Goal: Transaction & Acquisition: Subscribe to service/newsletter

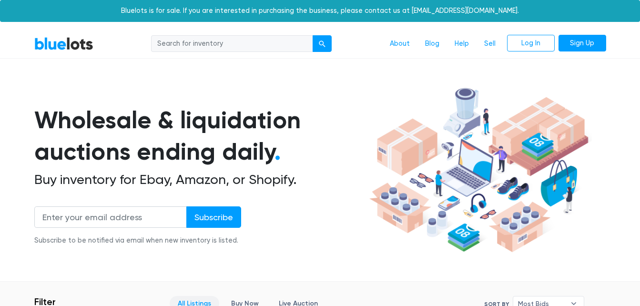
scroll to position [48, 0]
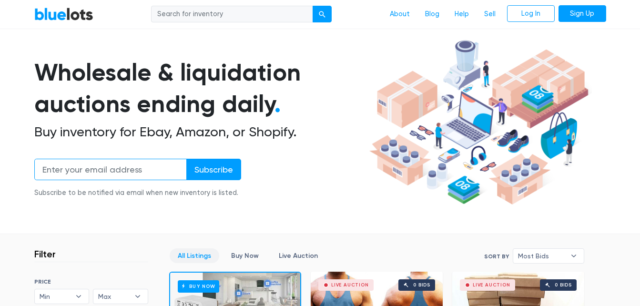
click at [164, 167] on input "email" at bounding box center [110, 169] width 152 height 21
type input "[PERSON_NAME][EMAIL_ADDRESS][DOMAIN_NAME]"
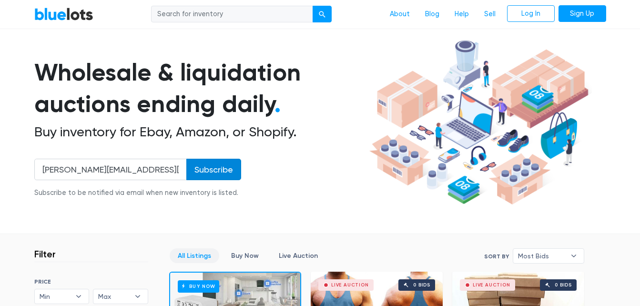
click at [213, 170] on input "Subscribe" at bounding box center [213, 169] width 55 height 21
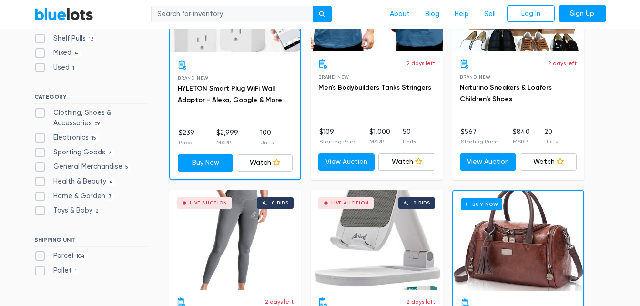
scroll to position [351, 0]
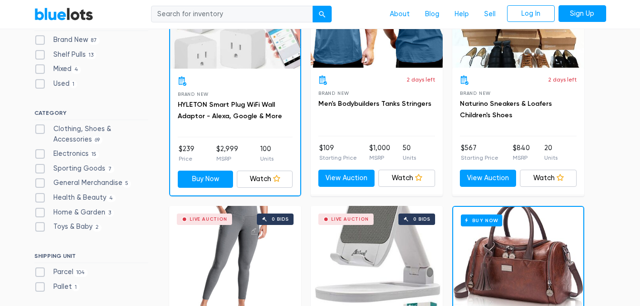
click at [42, 289] on label "Pallet 1" at bounding box center [57, 286] width 46 height 10
click at [40, 288] on input "Pallet 1" at bounding box center [37, 284] width 6 height 6
checkbox input "true"
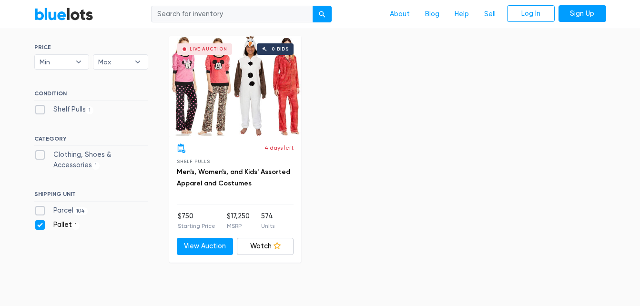
scroll to position [286, 0]
